Goal: Transaction & Acquisition: Obtain resource

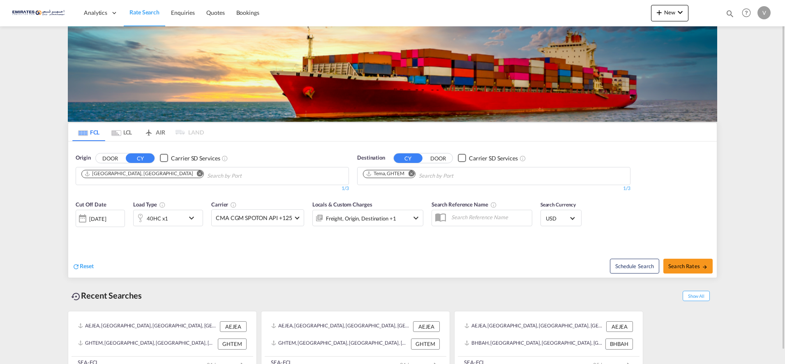
click at [412, 171] on md-icon "Remove" at bounding box center [411, 173] width 6 height 6
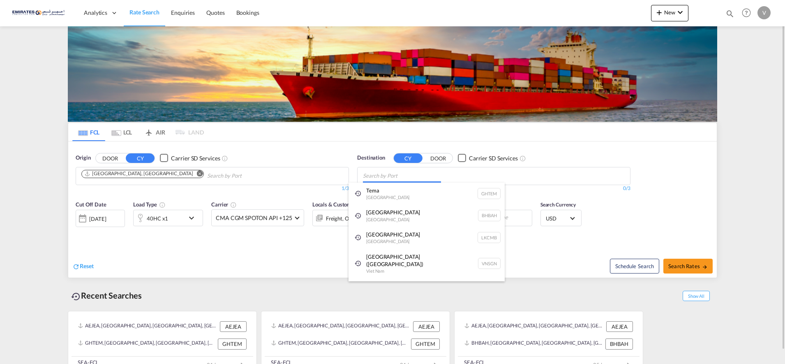
click at [370, 176] on body "Analytics Dashboard Rate Search Enquiries Quotes Bookings" at bounding box center [392, 182] width 785 height 364
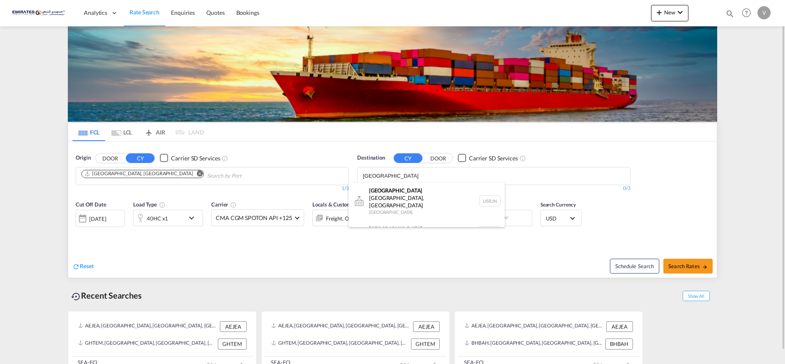
type input "[GEOGRAPHIC_DATA]"
click at [393, 219] on div "[GEOGRAPHIC_DATA] [GEOGRAPHIC_DATA] NLRTM" at bounding box center [426, 231] width 156 height 25
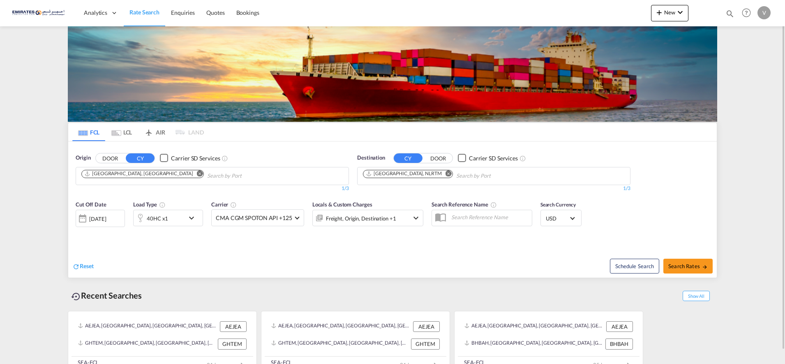
click at [169, 220] on div "40HC x1" at bounding box center [159, 218] width 51 height 16
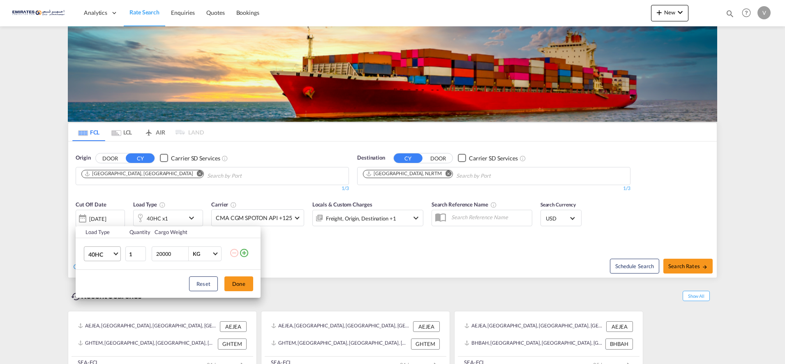
click at [97, 255] on span "40HC" at bounding box center [100, 254] width 24 height 8
drag, startPoint x: 101, startPoint y: 212, endPoint x: 241, endPoint y: 276, distance: 153.7
click at [101, 212] on div "20GP" at bounding box center [95, 214] width 14 height 8
click at [242, 284] on button "Done" at bounding box center [238, 283] width 29 height 15
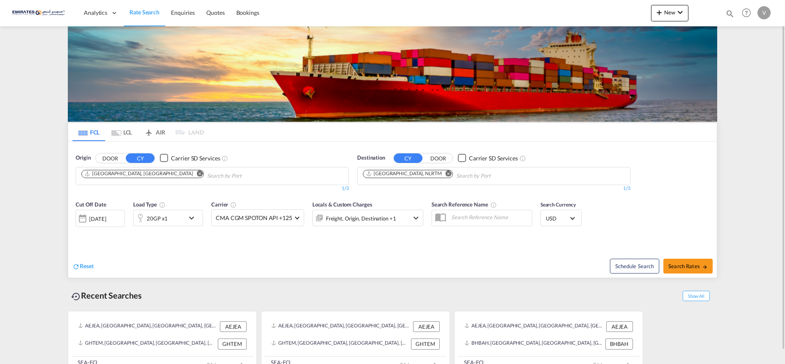
click at [363, 259] on div "Reset" at bounding box center [233, 259] width 322 height 23
click at [689, 268] on span "Search Rates" at bounding box center [687, 266] width 39 height 7
type input "AEJEA to NLRTM / [DATE]"
click at [679, 265] on span "Search Rates" at bounding box center [687, 266] width 39 height 7
type input "AEJEA to NLRTM / [DATE]"
